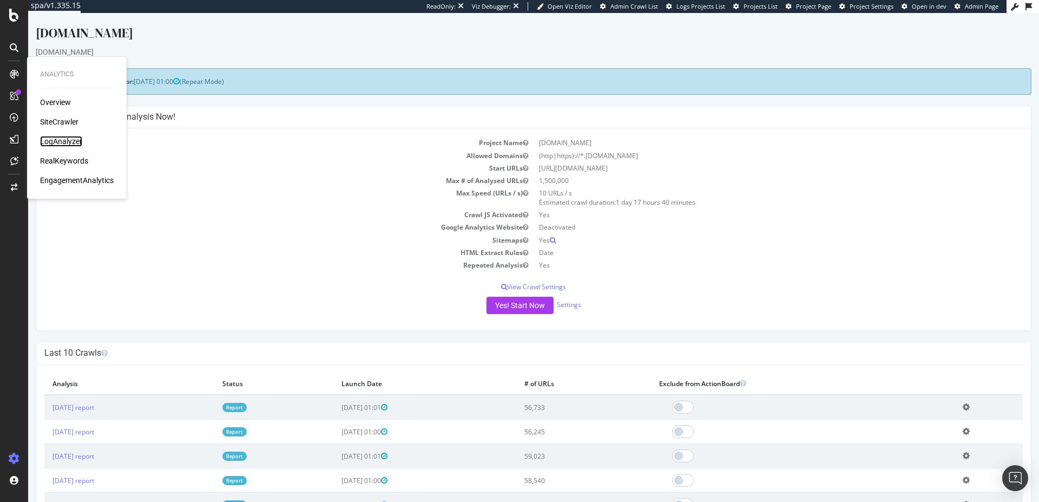
click at [61, 144] on div "LogAnalyzer" at bounding box center [61, 141] width 42 height 11
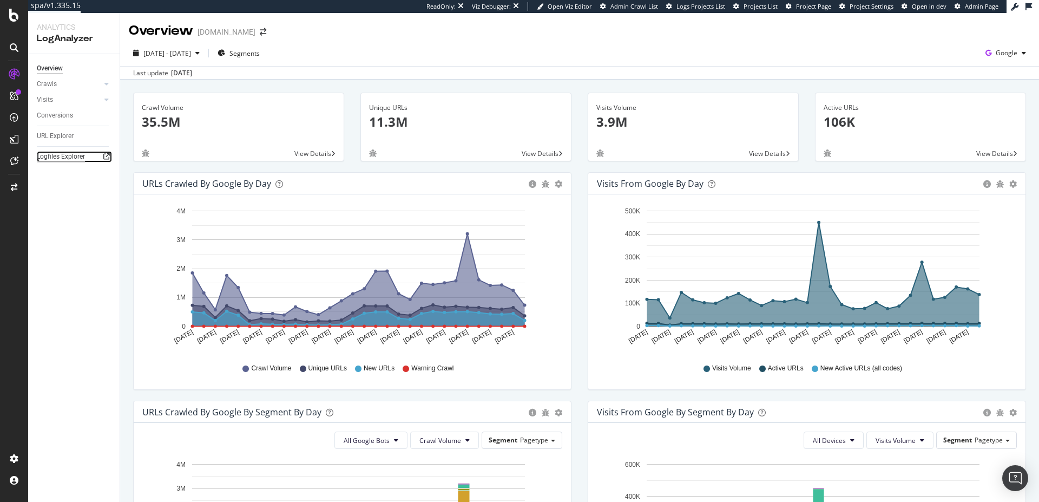
click at [65, 156] on div "Logfiles Explorer" at bounding box center [61, 156] width 48 height 11
